Goal: Task Accomplishment & Management: Complete application form

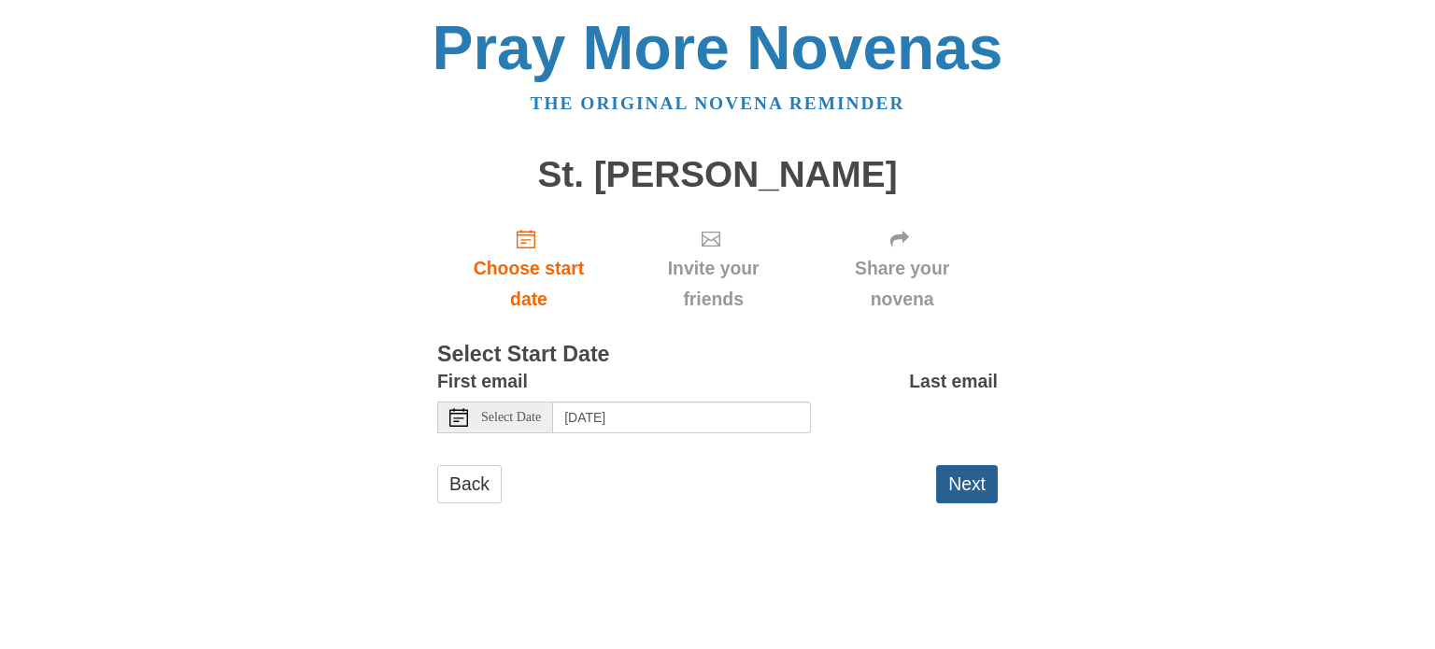
click at [983, 487] on button "Next" at bounding box center [967, 484] width 62 height 38
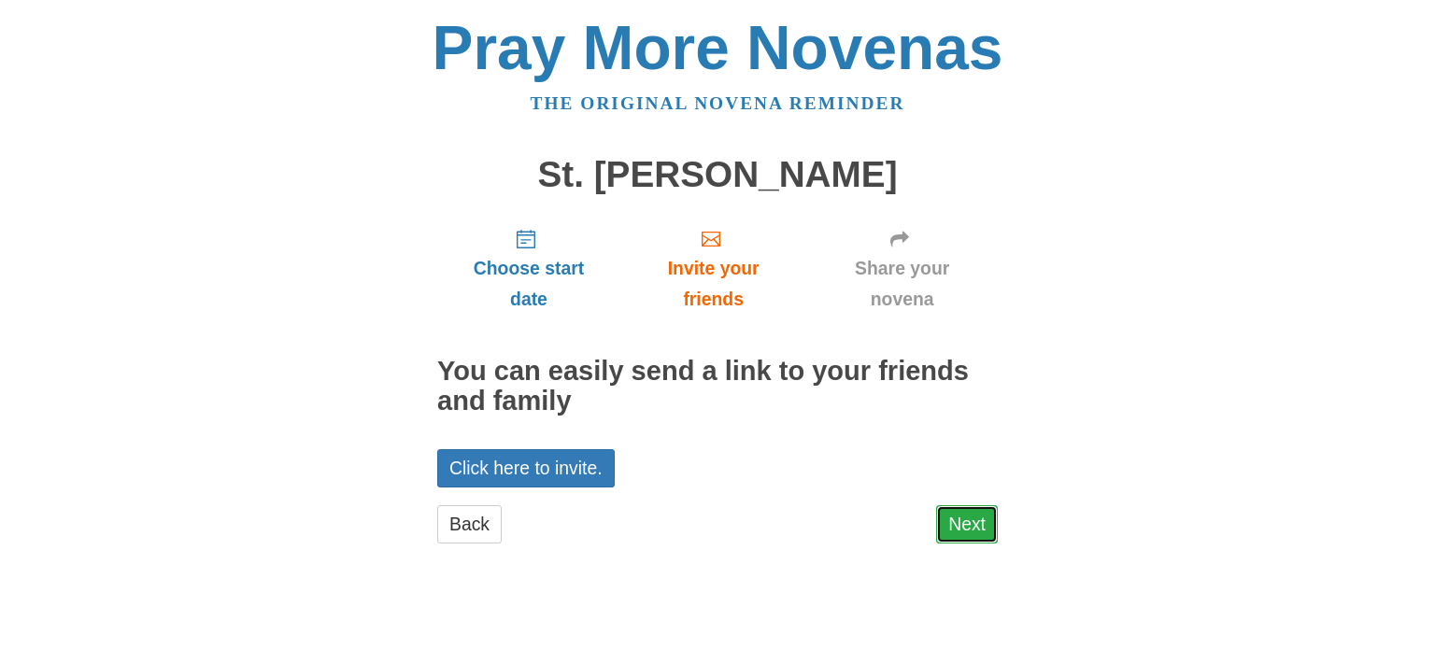
click at [962, 519] on link "Next" at bounding box center [967, 525] width 62 height 38
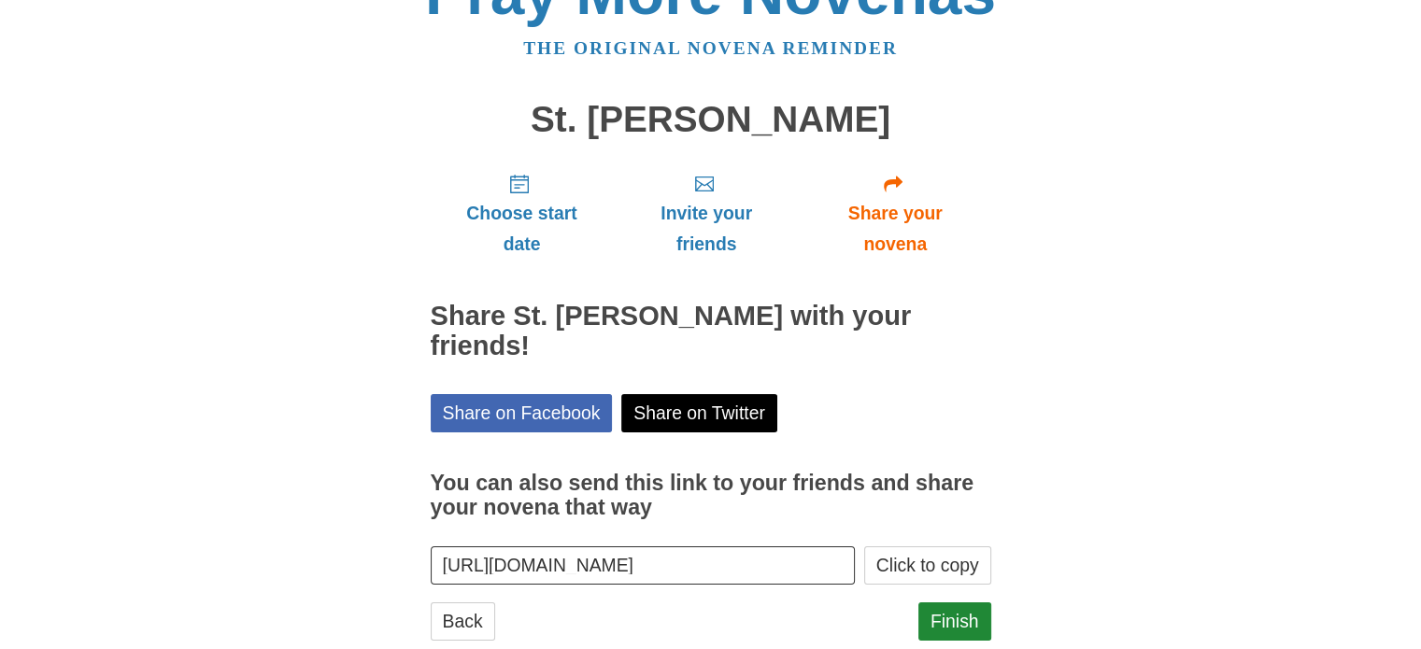
scroll to position [70, 0]
